Goal: Transaction & Acquisition: Purchase product/service

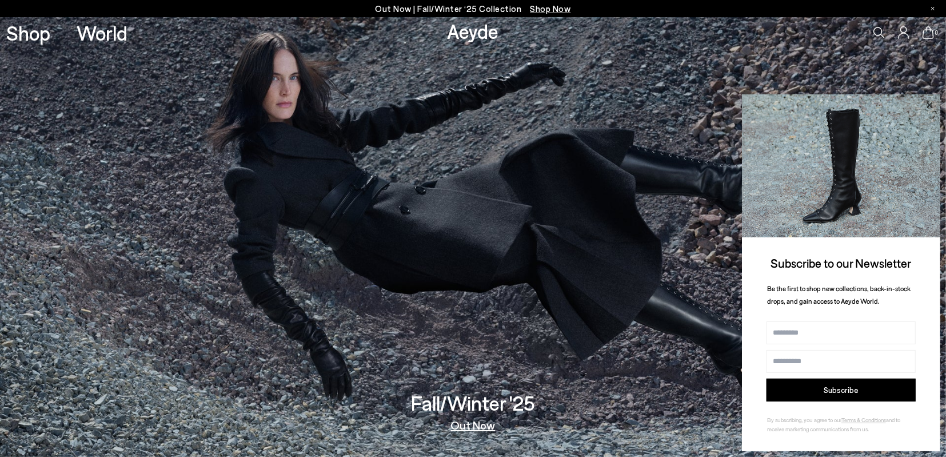
click at [929, 106] on icon at bounding box center [930, 105] width 6 height 6
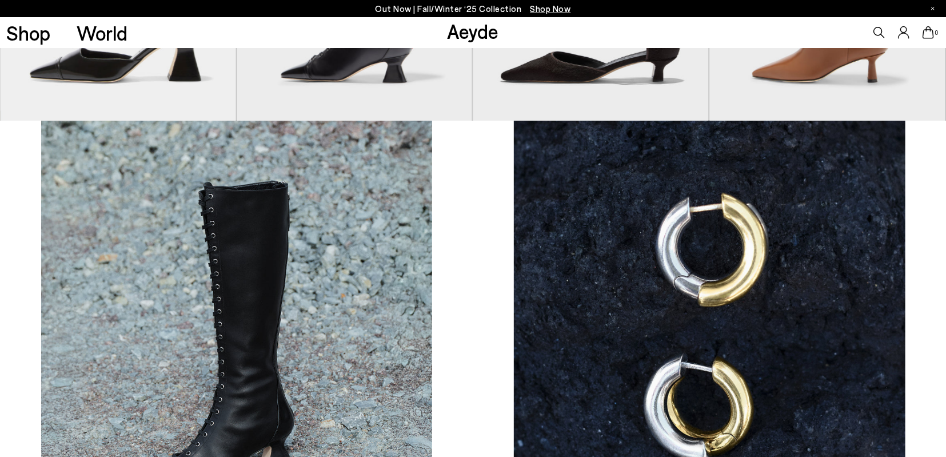
scroll to position [713, 0]
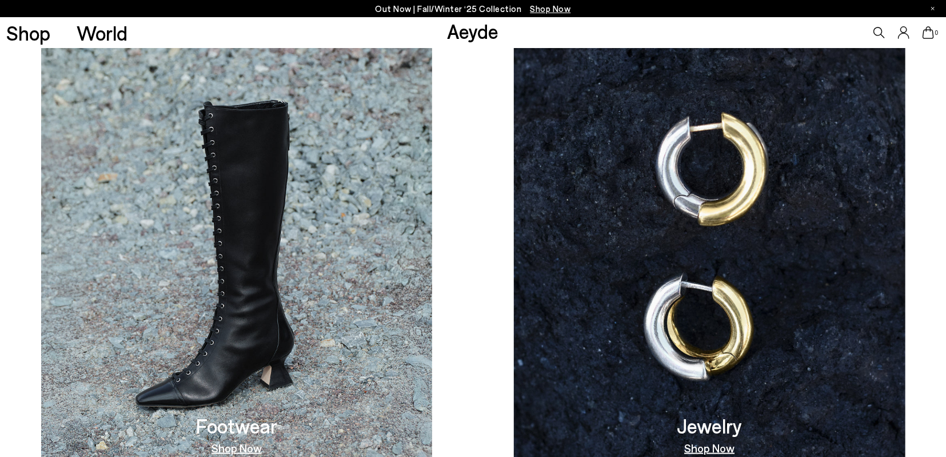
click at [246, 334] on img at bounding box center [236, 260] width 391 height 440
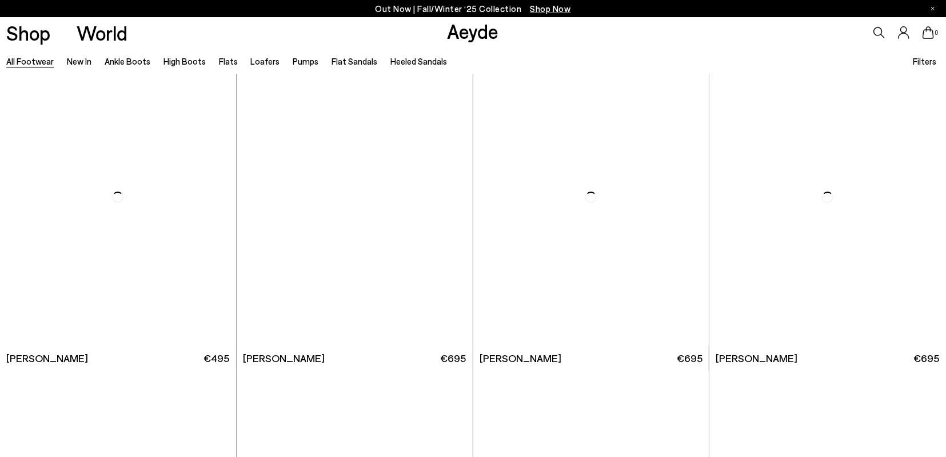
scroll to position [6123, 0]
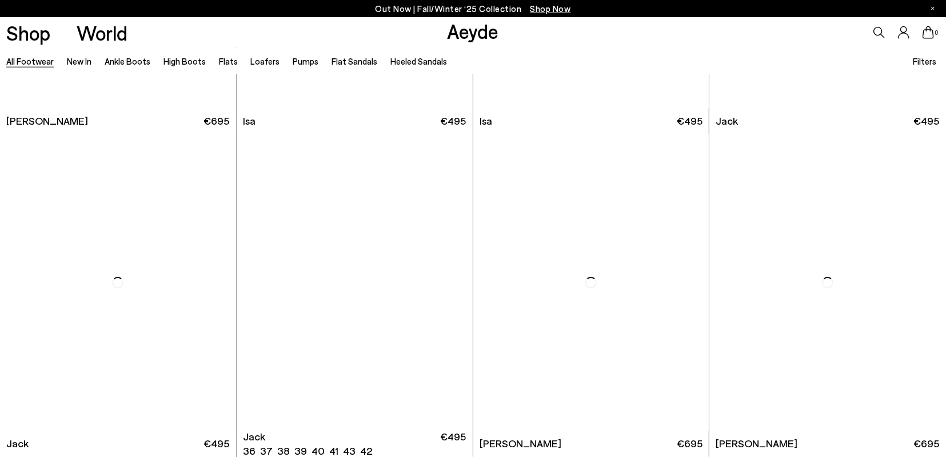
scroll to position [8025, 0]
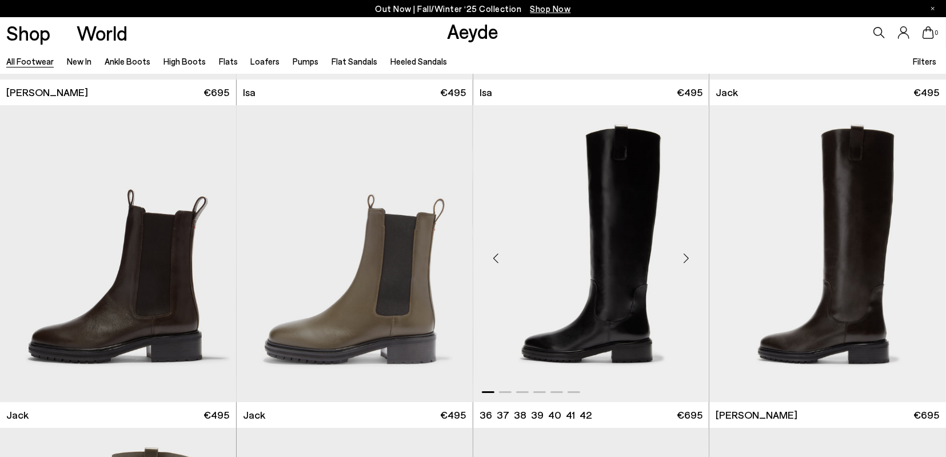
click at [688, 259] on div "Next slide" at bounding box center [686, 258] width 34 height 34
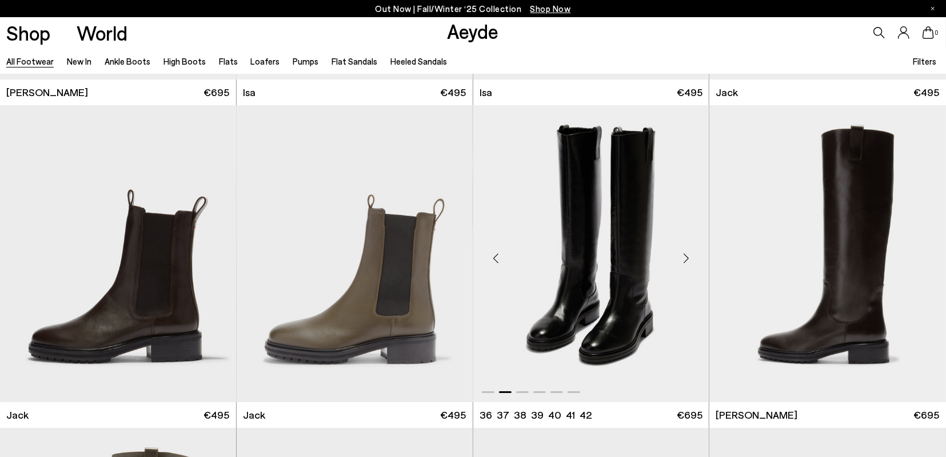
click at [688, 259] on div "Next slide" at bounding box center [686, 258] width 34 height 34
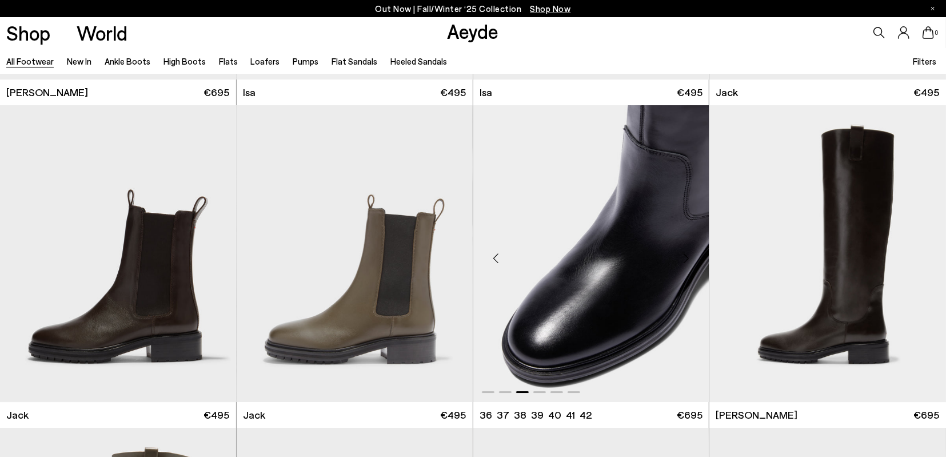
click at [688, 259] on div "Next slide" at bounding box center [686, 258] width 34 height 34
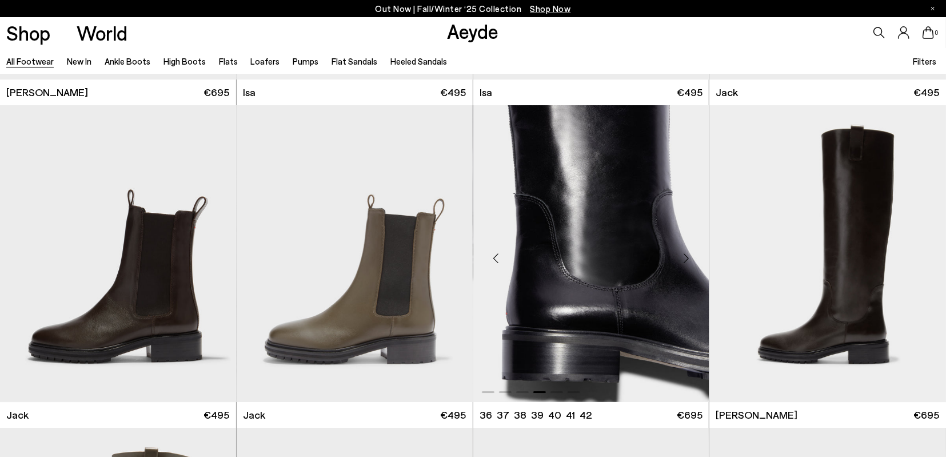
click at [688, 259] on div "Next slide" at bounding box center [686, 258] width 34 height 34
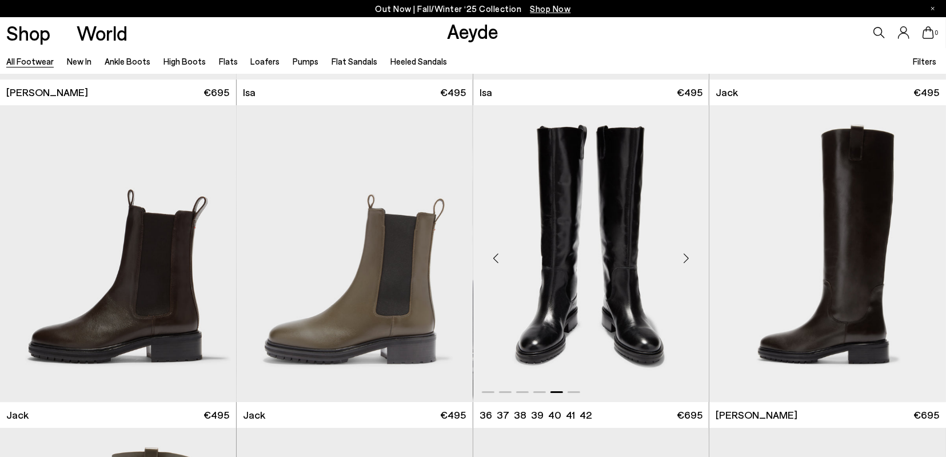
click at [688, 259] on div "Next slide" at bounding box center [686, 258] width 34 height 34
